Goal: Task Accomplishment & Management: Use online tool/utility

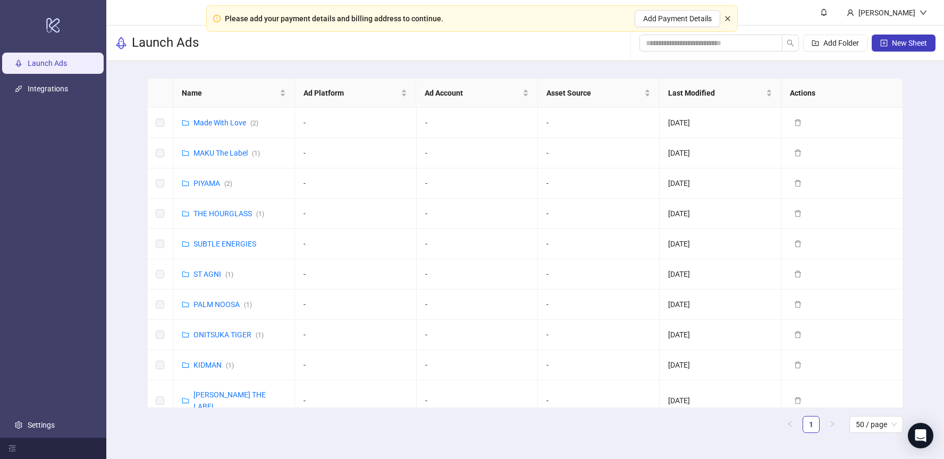
click at [726, 18] on icon "close" at bounding box center [727, 18] width 5 height 5
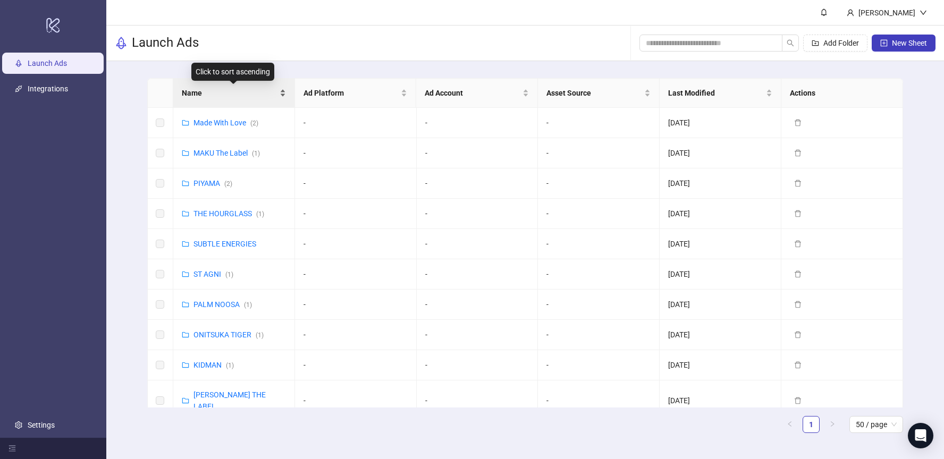
click at [217, 94] on span "Name" at bounding box center [230, 93] width 96 height 12
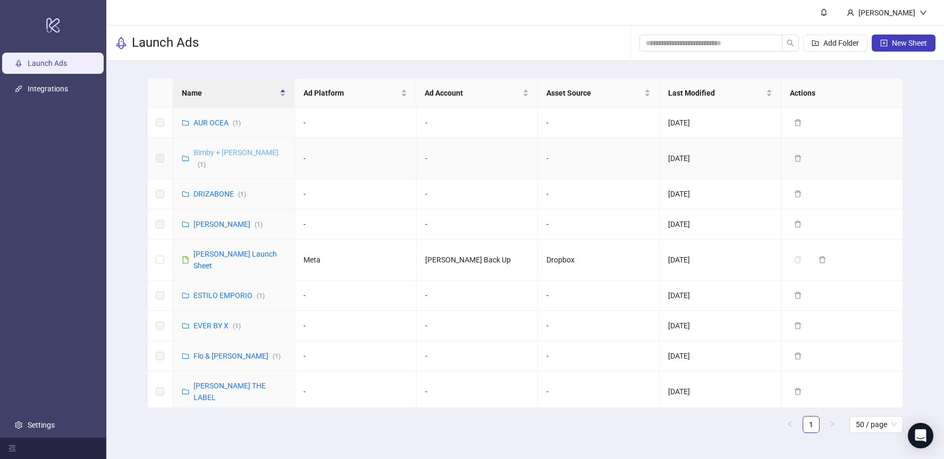
click at [206, 150] on link "Bimby + [PERSON_NAME] ( 1 )" at bounding box center [235, 158] width 85 height 20
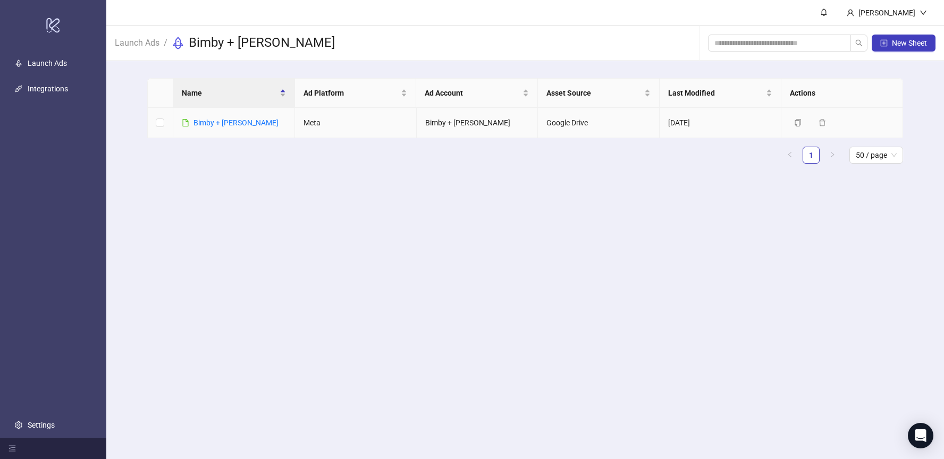
click at [201, 131] on td "Bimby + [PERSON_NAME]" at bounding box center [234, 123] width 122 height 30
click at [199, 125] on link "Bimby + [PERSON_NAME]" at bounding box center [235, 122] width 85 height 9
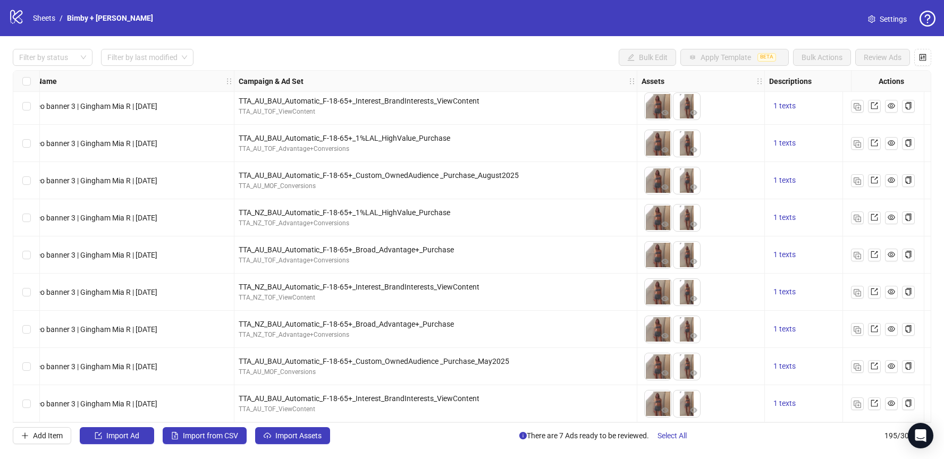
scroll to position [6926, 0]
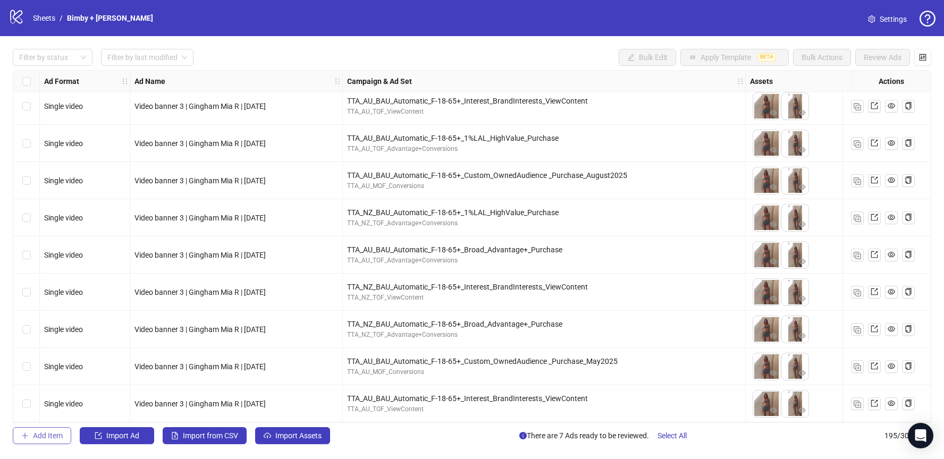
click at [63, 436] on button "Add Item" at bounding box center [42, 435] width 58 height 17
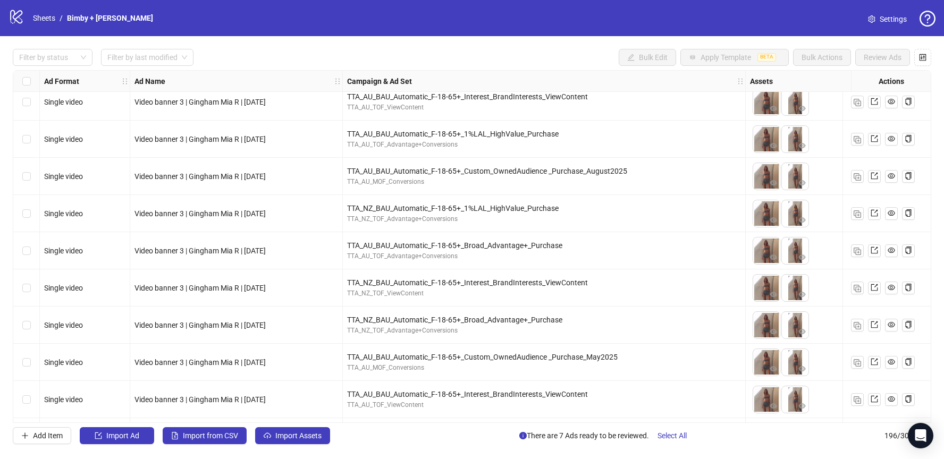
scroll to position [6963, 0]
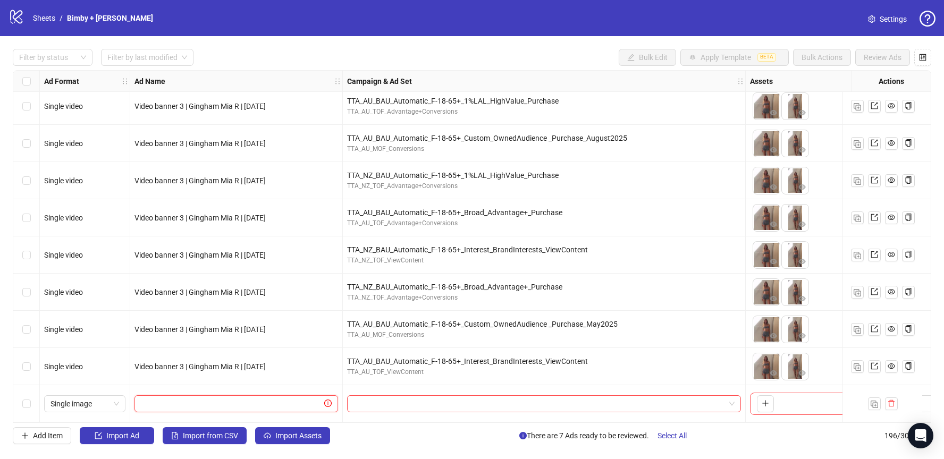
click at [256, 398] on input "text" at bounding box center [231, 404] width 181 height 12
type input "**********"
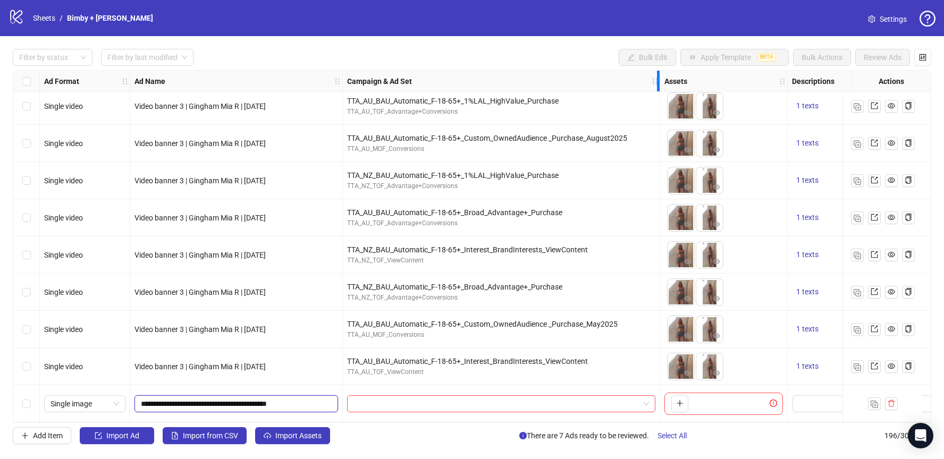
drag, startPoint x: 744, startPoint y: 77, endPoint x: 700, endPoint y: 216, distance: 145.5
click at [659, 78] on icon "holder" at bounding box center [661, 81] width 7 height 7
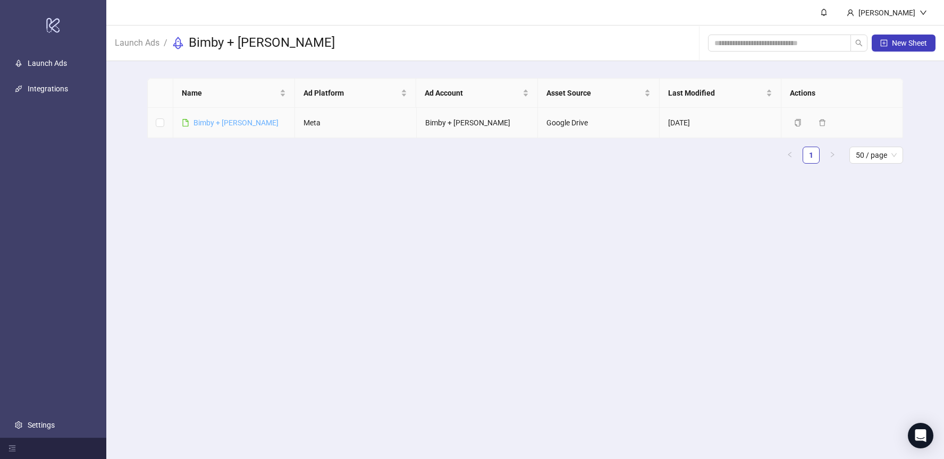
click at [208, 123] on link "Bimby + [PERSON_NAME]" at bounding box center [235, 122] width 85 height 9
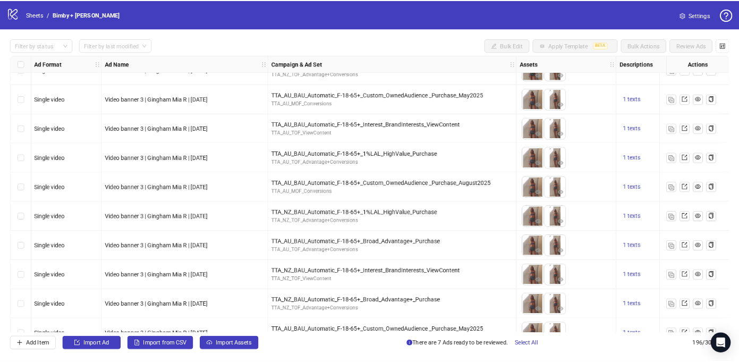
scroll to position [6865, 1]
